Goal: Task Accomplishment & Management: Manage account settings

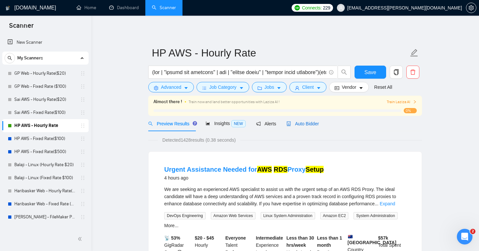
click at [310, 124] on span "Auto Bidder" at bounding box center [302, 123] width 32 height 5
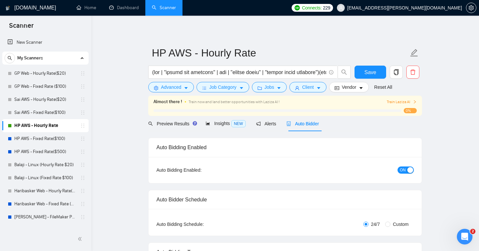
radio input "false"
radio input "true"
checkbox input "true"
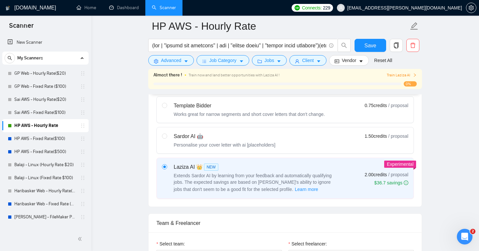
scroll to position [283, 0]
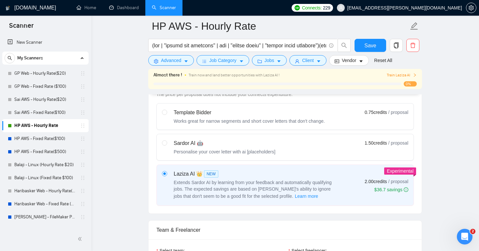
click at [167, 143] on div "Sardor AI 🤖 Personalise your cover letter with ai [placeholders]" at bounding box center [218, 147] width 113 height 16
click at [166, 143] on input "radio" at bounding box center [164, 142] width 5 height 5
radio input "true"
radio input "false"
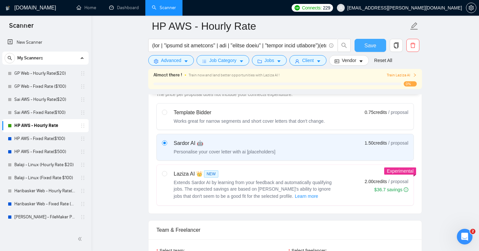
click at [369, 47] on span "Save" at bounding box center [370, 45] width 12 height 8
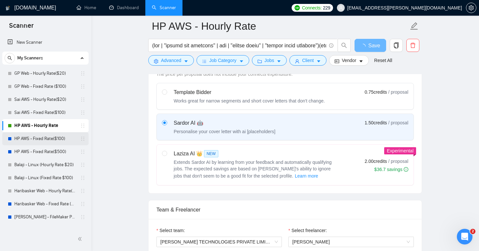
click at [48, 137] on link "HP AWS - Fixed Rate($100)" at bounding box center [45, 138] width 62 height 13
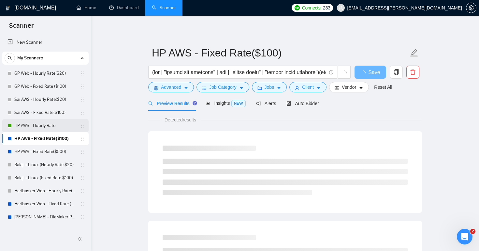
click at [47, 124] on link "HP AWS - Hourly Rate" at bounding box center [45, 125] width 62 height 13
